Goal: Transaction & Acquisition: Purchase product/service

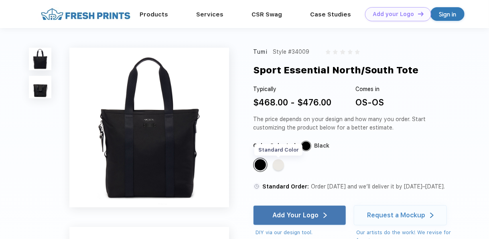
click at [275, 170] on div "Standard Color" at bounding box center [278, 164] width 11 height 11
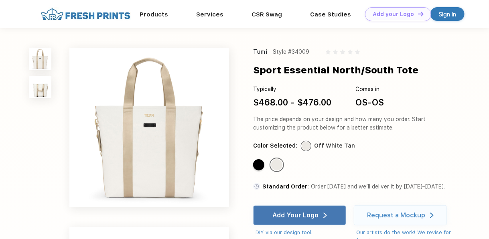
click at [160, 123] on img at bounding box center [149, 128] width 160 height 160
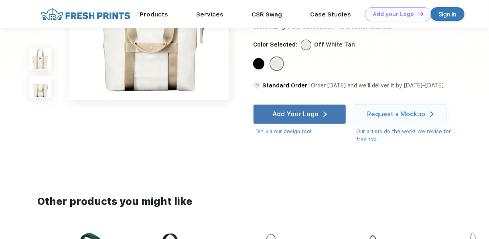
scroll to position [80, 0]
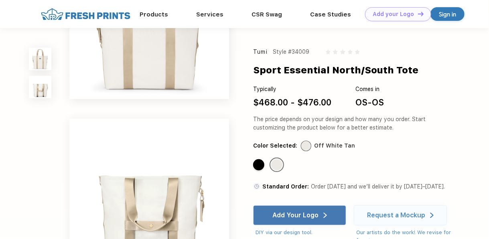
click at [262, 168] on div "Standard Color" at bounding box center [258, 164] width 11 height 11
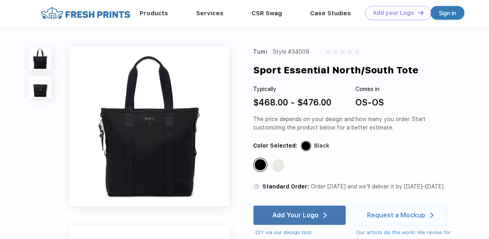
scroll to position [0, 0]
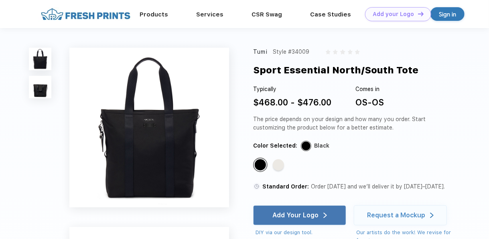
click at [145, 111] on img at bounding box center [149, 128] width 160 height 160
click at [46, 92] on img at bounding box center [40, 87] width 22 height 22
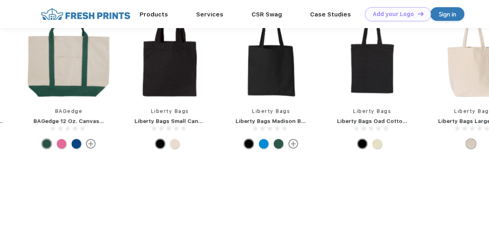
scroll to position [214, 0]
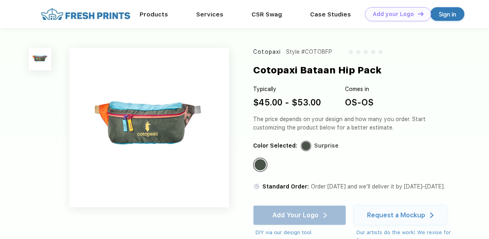
click at [136, 118] on img at bounding box center [149, 128] width 160 height 160
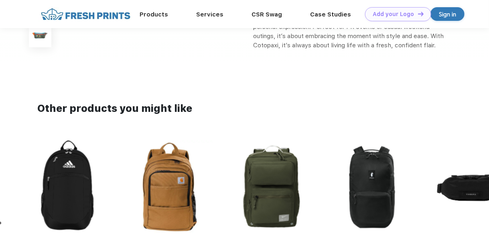
scroll to position [361, 0]
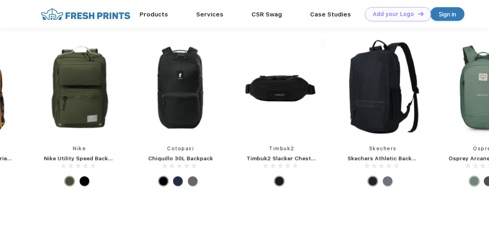
drag, startPoint x: 399, startPoint y: 145, endPoint x: -20, endPoint y: 170, distance: 420.2
click at [0, 170] on html "Products Services Printing Fulfillment CSR Swag BIPOC-Owned Brands Women-Owned …" at bounding box center [244, 40] width 489 height 802
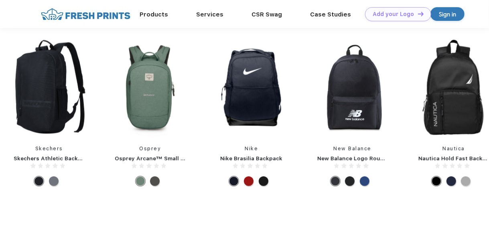
drag, startPoint x: 389, startPoint y: 128, endPoint x: 449, endPoint y: 154, distance: 65.8
click at [445, 154] on div "Nike Nike Brasilia Backpack New Balance New Balance Logo Round Backpack Nautica…" at bounding box center [99, 114] width 2224 height 152
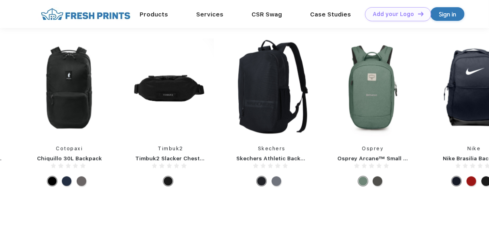
drag, startPoint x: 215, startPoint y: 155, endPoint x: 410, endPoint y: 150, distance: 195.3
click at [410, 150] on div "Nike Nike Brasilia Backpack New Balance New Balance Logo Round Backpack Nautica…" at bounding box center [322, 114] width 2224 height 152
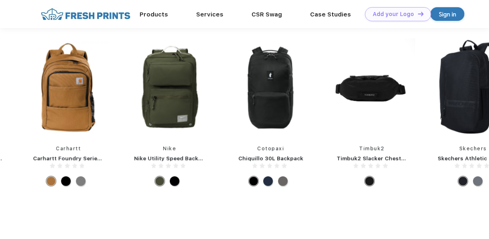
click at [301, 120] on img at bounding box center [270, 87] width 87 height 98
